Goal: Information Seeking & Learning: Learn about a topic

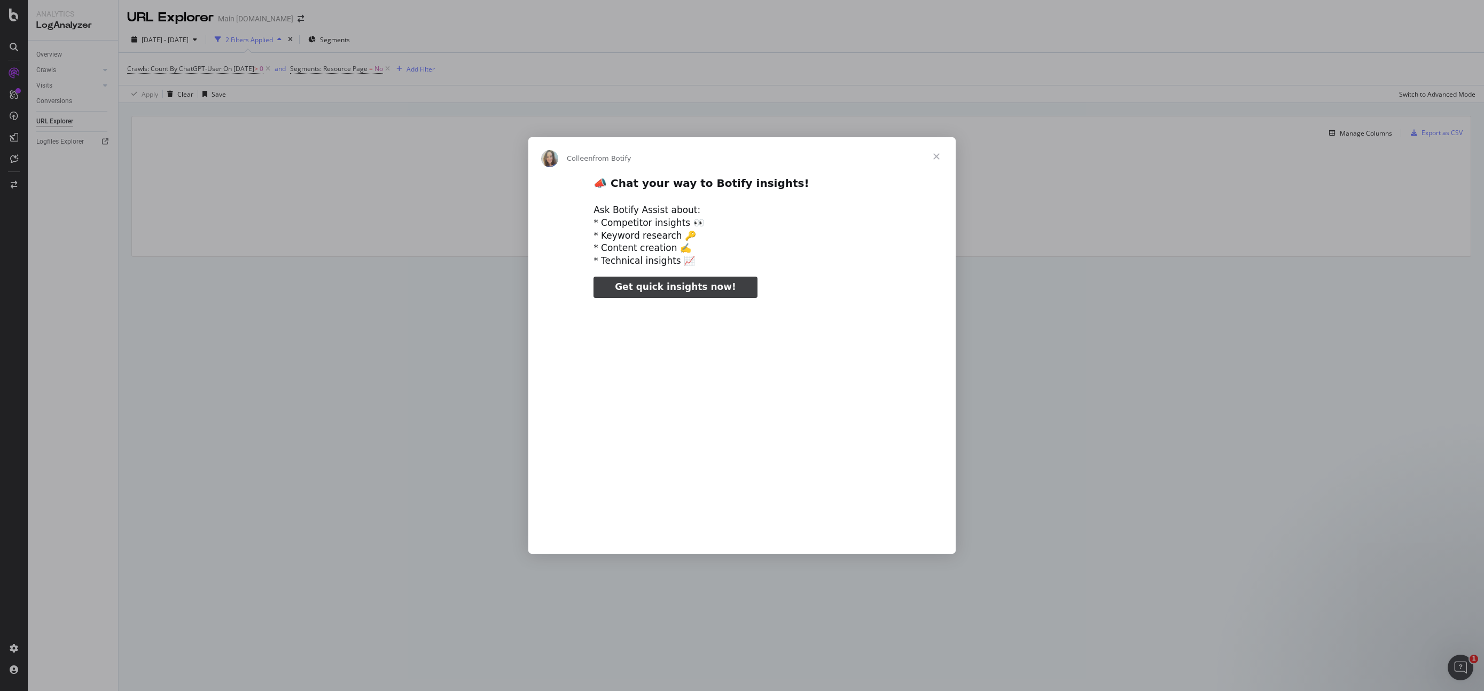
type input "344521"
click at [935, 157] on span "Close" at bounding box center [936, 156] width 38 height 38
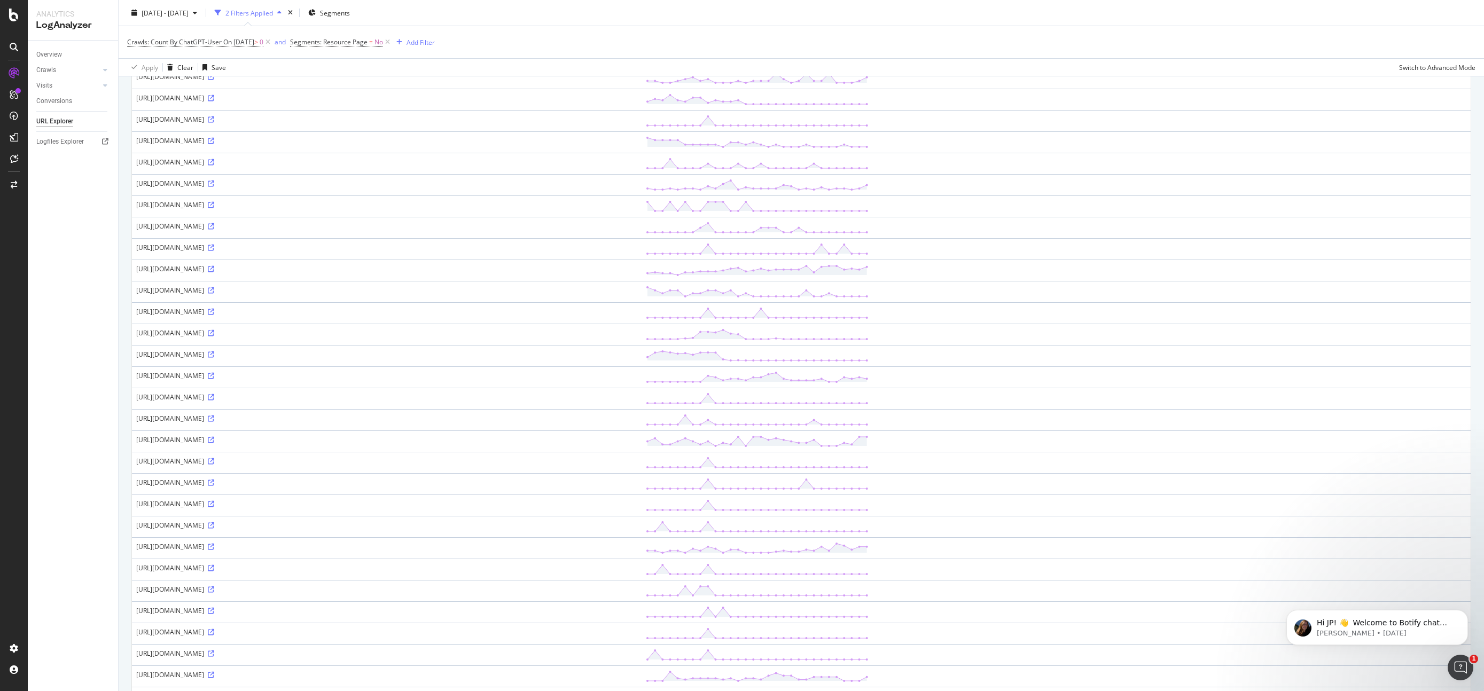
scroll to position [314, 0]
click at [177, 356] on div "[URL][DOMAIN_NAME]" at bounding box center [386, 354] width 501 height 9
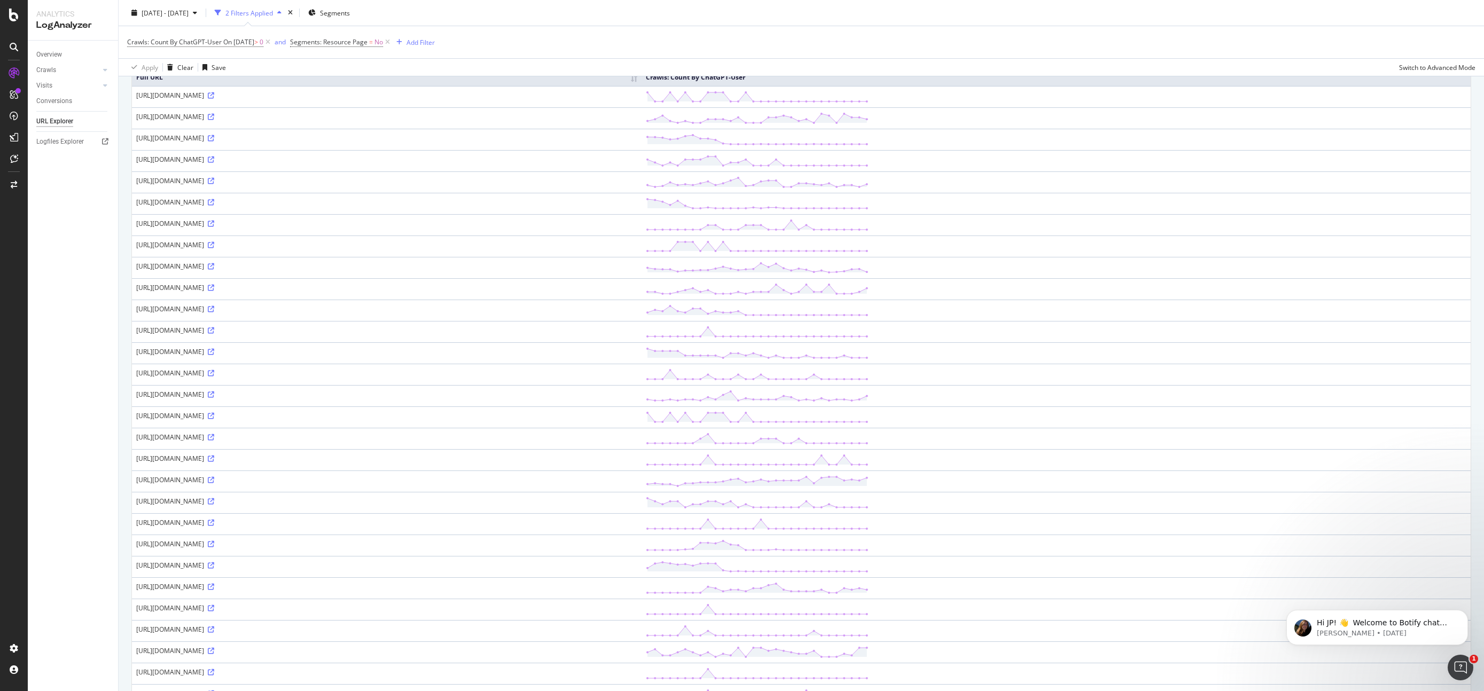
scroll to position [0, 0]
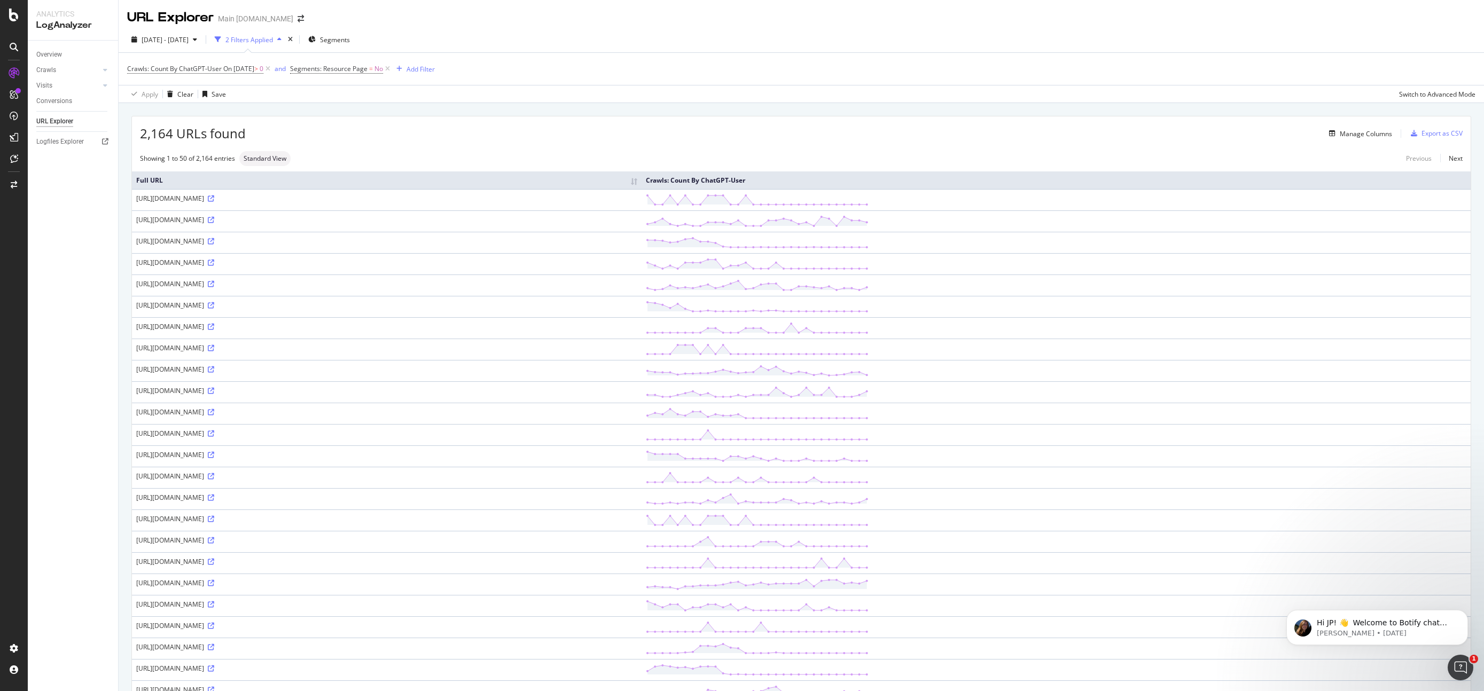
click at [267, 199] on div "[URL][DOMAIN_NAME]" at bounding box center [386, 198] width 501 height 9
click at [295, 38] on div "times" at bounding box center [290, 39] width 9 height 11
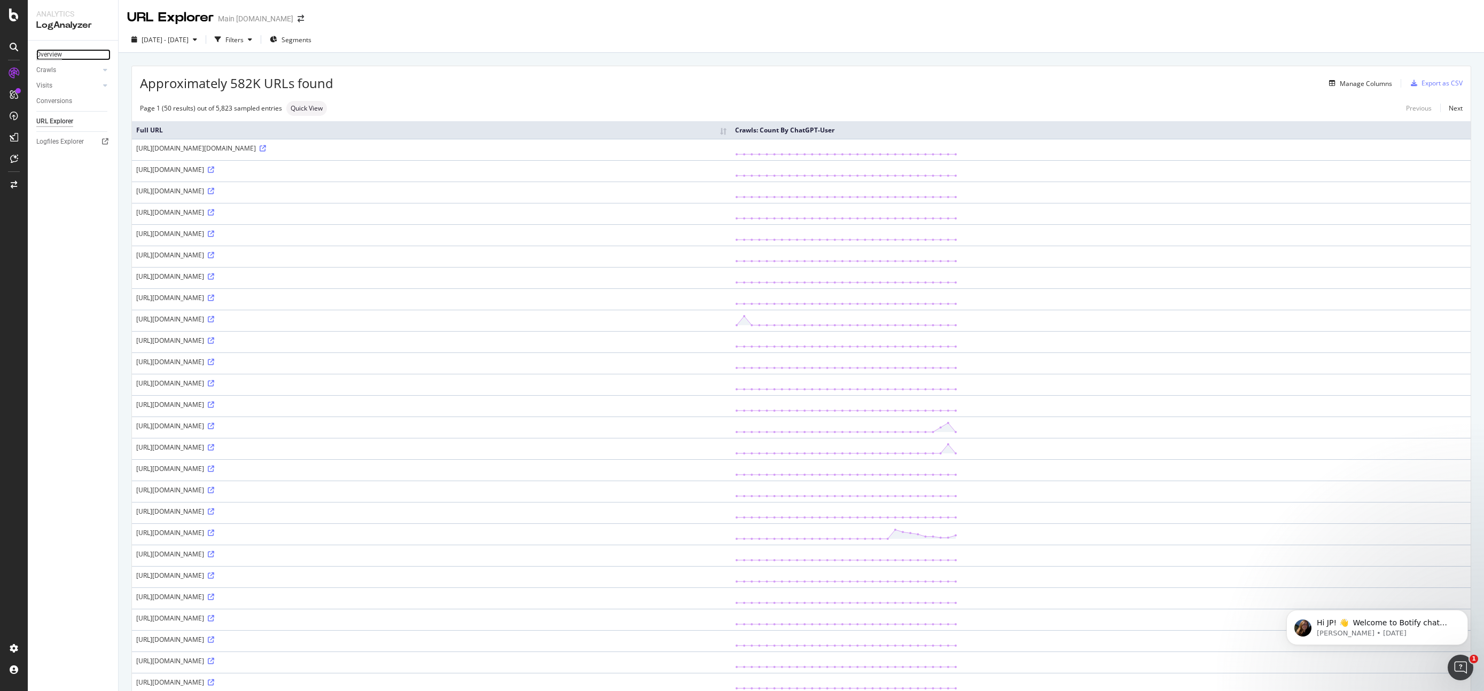
click at [59, 50] on div "Overview" at bounding box center [49, 54] width 26 height 11
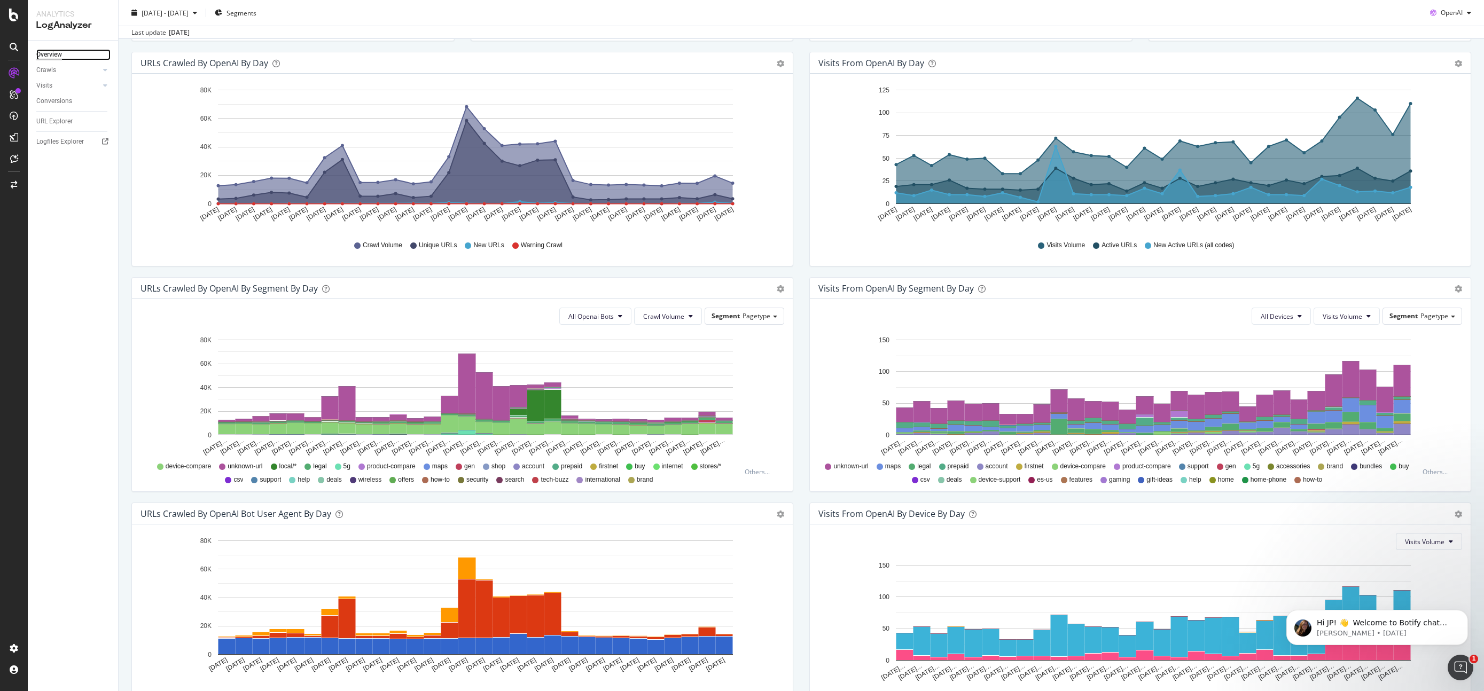
scroll to position [199, 0]
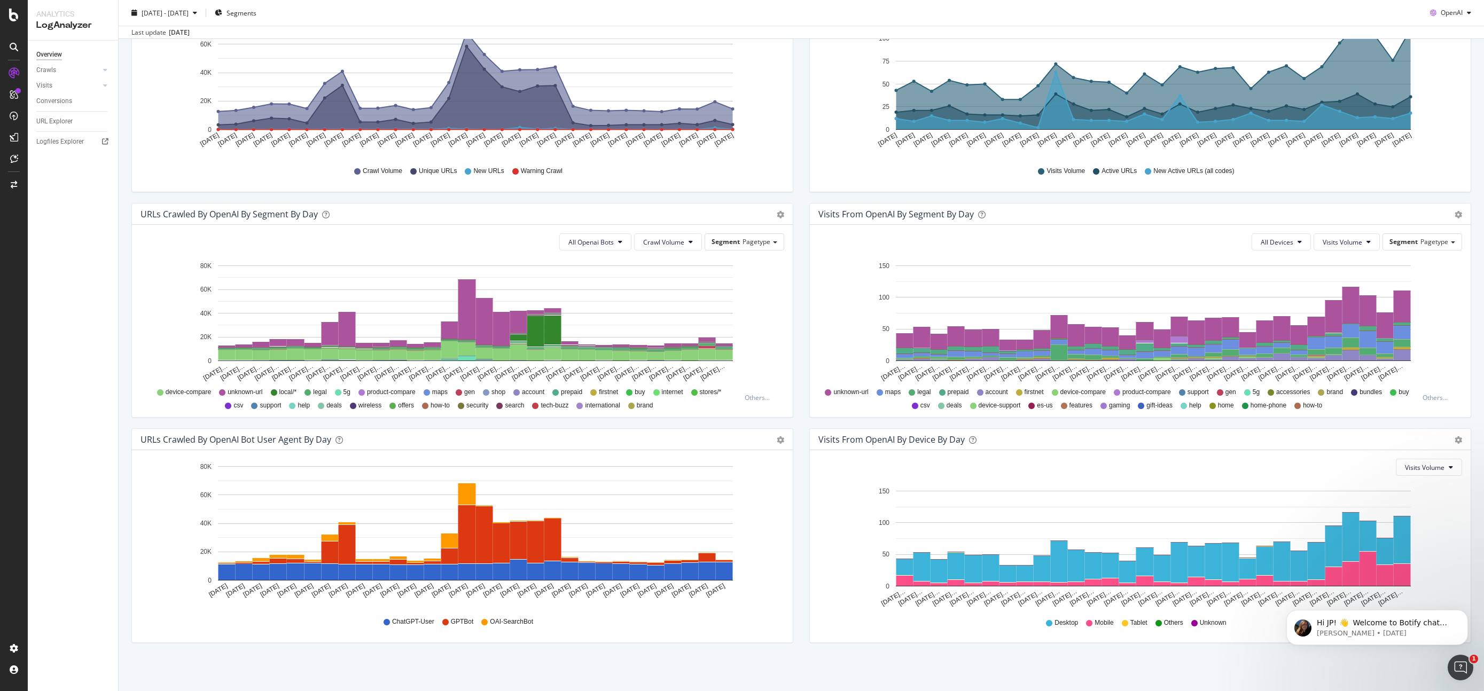
click at [429, 624] on span "ChatGPT-User" at bounding box center [413, 622] width 42 height 9
click at [1452, 10] on span "OpenAI" at bounding box center [1452, 12] width 22 height 9
click at [1342, 20] on div "[DATE] - [DATE] Segments OpenAI" at bounding box center [802, 14] width 1366 height 21
drag, startPoint x: 395, startPoint y: 620, endPoint x: 443, endPoint y: 620, distance: 48.6
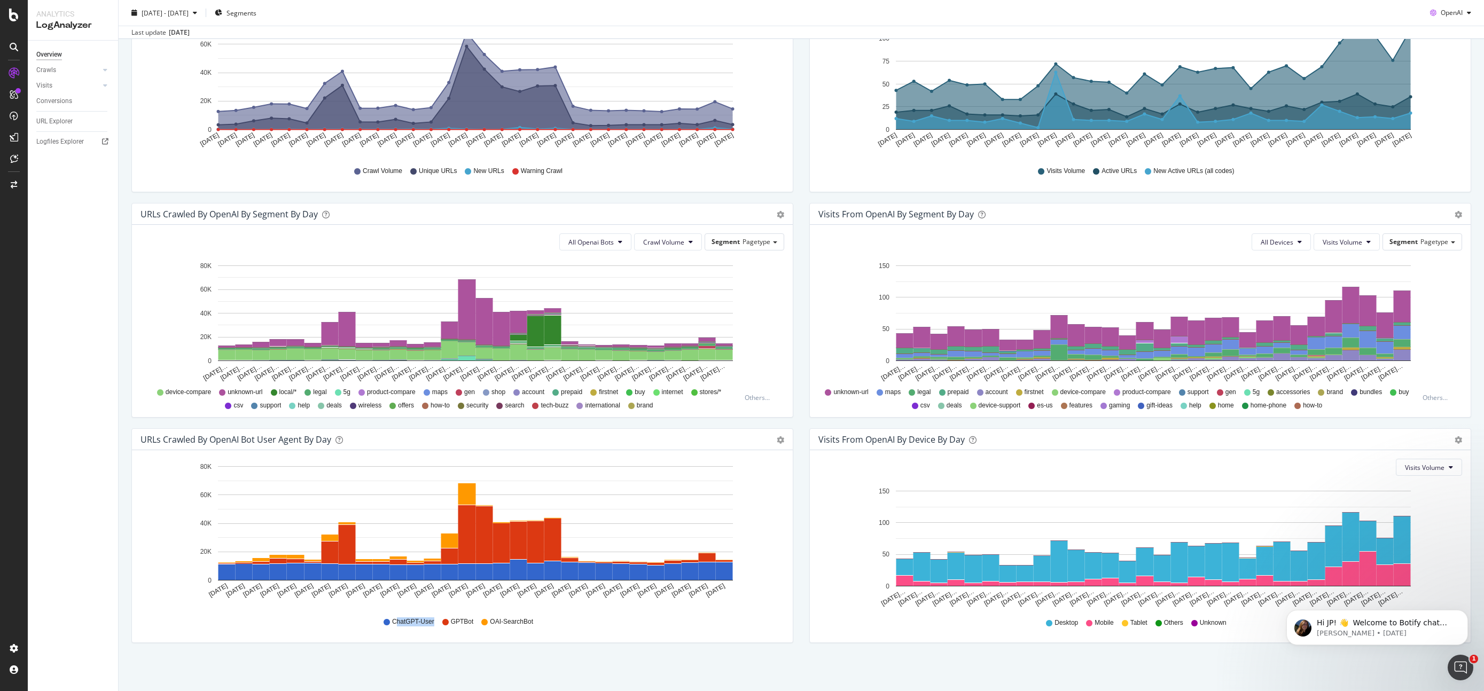
click at [443, 620] on div "ChatGPT-User GPTBot OAI-SearchBot" at bounding box center [462, 622] width 633 height 24
drag, startPoint x: 536, startPoint y: 622, endPoint x: 412, endPoint y: 625, distance: 124.0
click at [412, 625] on div "ChatGPT-User GPTBot OAI-SearchBot" at bounding box center [462, 622] width 633 height 24
click at [412, 625] on span "ChatGPT-User" at bounding box center [413, 622] width 42 height 9
